Goal: Information Seeking & Learning: Learn about a topic

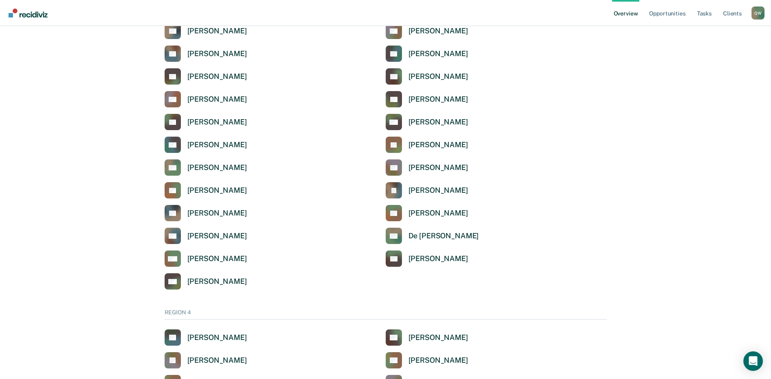
scroll to position [1788, 0]
click at [187, 233] on div "[PERSON_NAME]" at bounding box center [217, 234] width 60 height 9
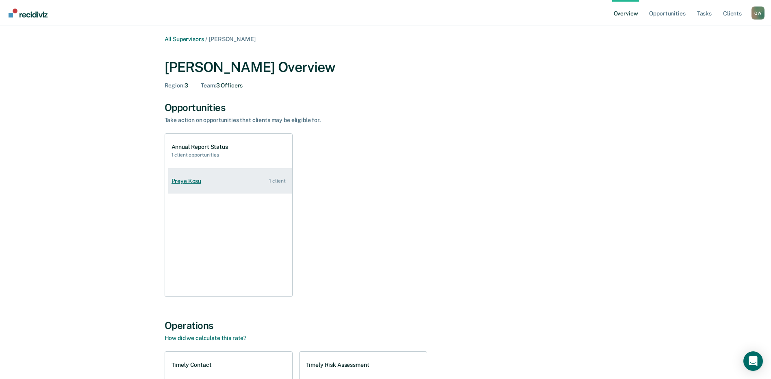
click at [194, 184] on div "Preye Kosu" at bounding box center [187, 181] width 33 height 7
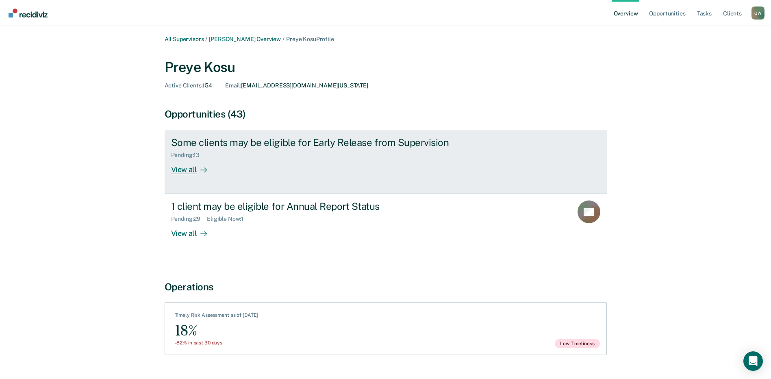
click at [182, 169] on div "View all" at bounding box center [194, 166] width 46 height 16
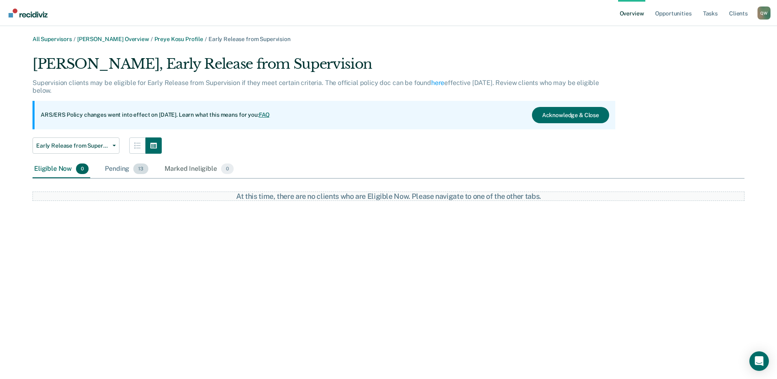
click at [119, 169] on div "Pending 13" at bounding box center [126, 169] width 47 height 18
